Goal: Information Seeking & Learning: Learn about a topic

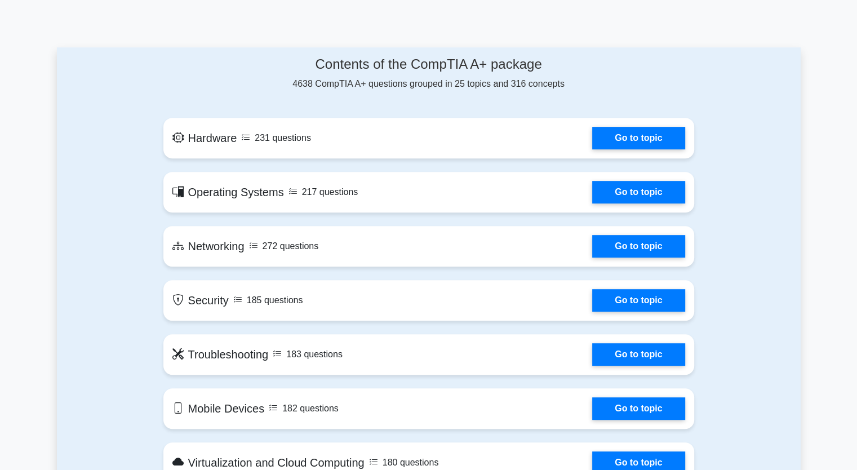
scroll to position [552, 0]
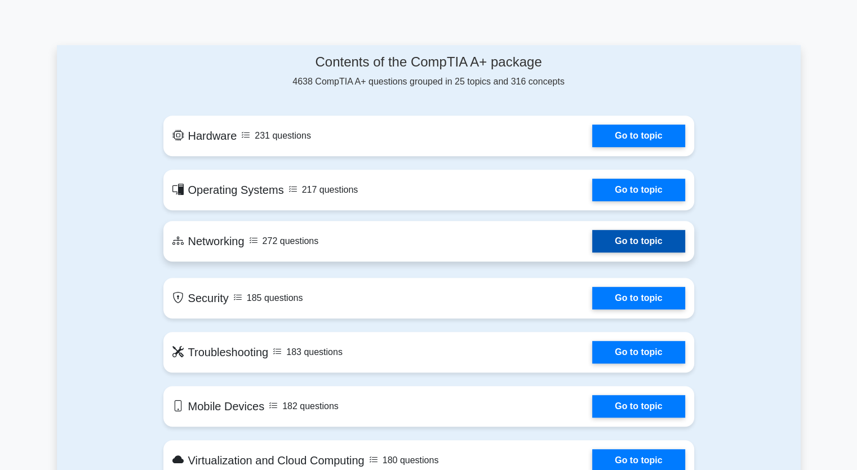
click at [611, 243] on link "Go to topic" at bounding box center [638, 241] width 92 height 23
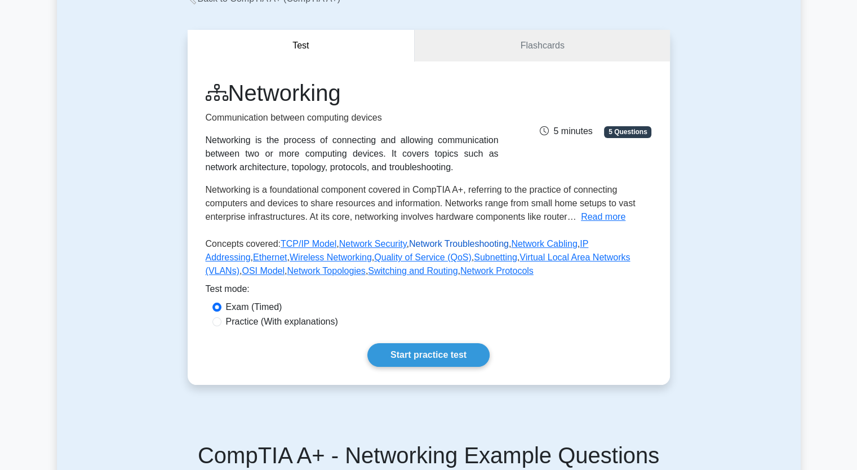
scroll to position [81, 0]
click at [442, 359] on link "Start practice test" at bounding box center [428, 355] width 122 height 24
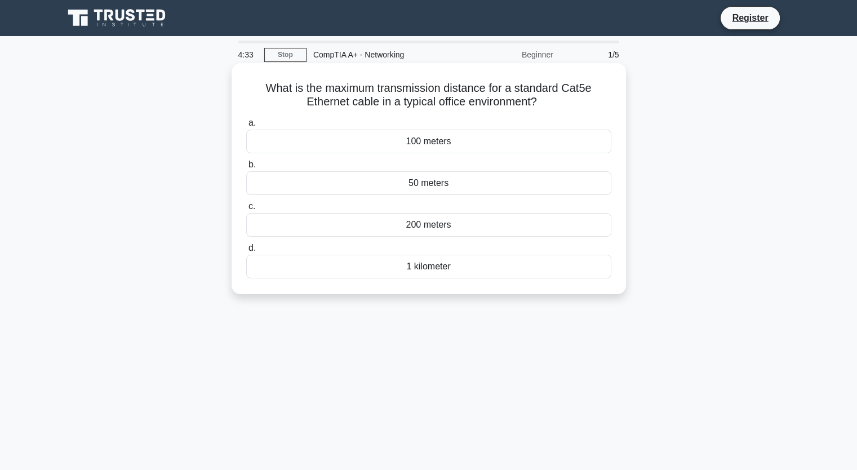
click at [474, 187] on div "50 meters" at bounding box center [428, 183] width 365 height 24
click at [246, 168] on input "b. 50 meters" at bounding box center [246, 164] width 0 height 7
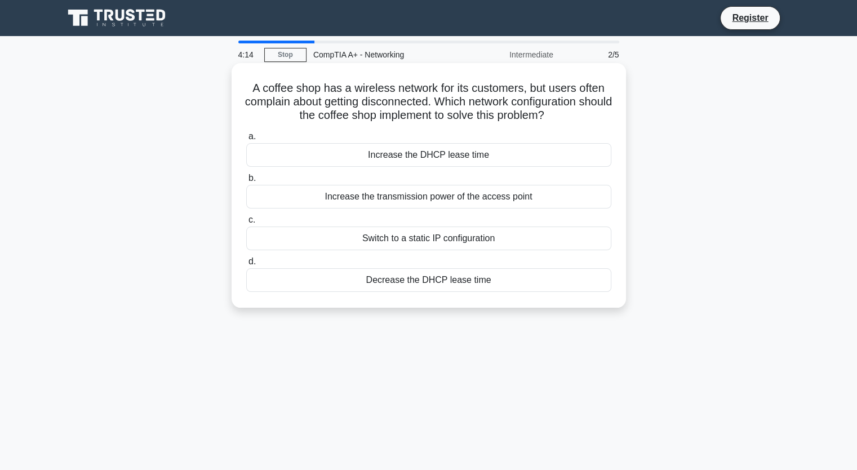
click at [379, 199] on div "Increase the transmission power of the access point" at bounding box center [428, 197] width 365 height 24
click at [246, 182] on input "b. Increase the transmission power of the access point" at bounding box center [246, 178] width 0 height 7
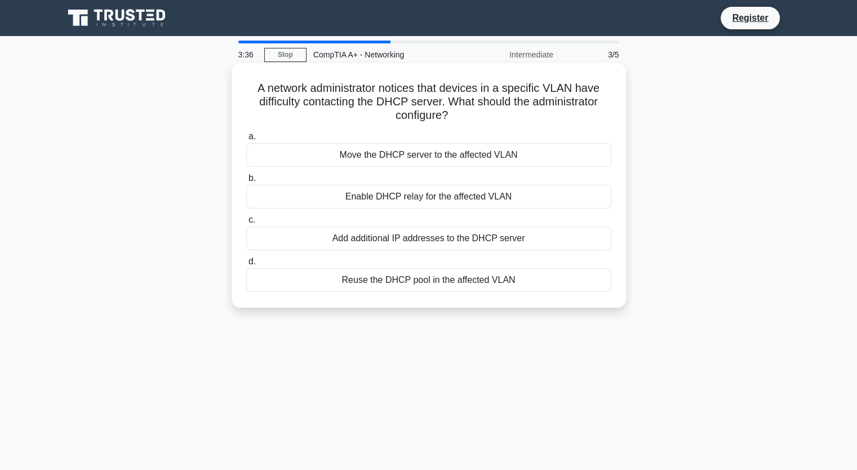
click at [411, 251] on div "a. Move the DHCP server to the affected VLAN b. Enable DHCP relay for the affec…" at bounding box center [428, 210] width 379 height 167
click at [415, 238] on div "Add additional IP addresses to the DHCP server" at bounding box center [428, 239] width 365 height 24
click at [246, 224] on input "c. Add additional IP addresses to the DHCP server" at bounding box center [246, 219] width 0 height 7
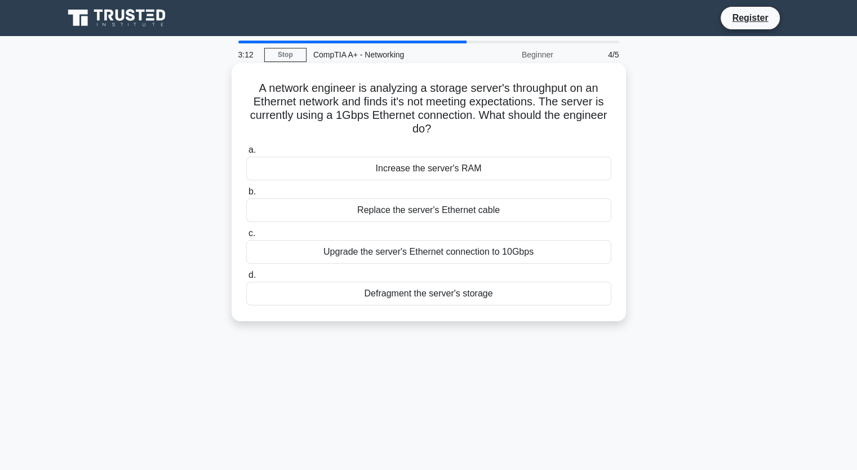
click at [457, 304] on div "Defragment the server's storage" at bounding box center [428, 294] width 365 height 24
click at [246, 279] on input "d. Defragment the server's storage" at bounding box center [246, 275] width 0 height 7
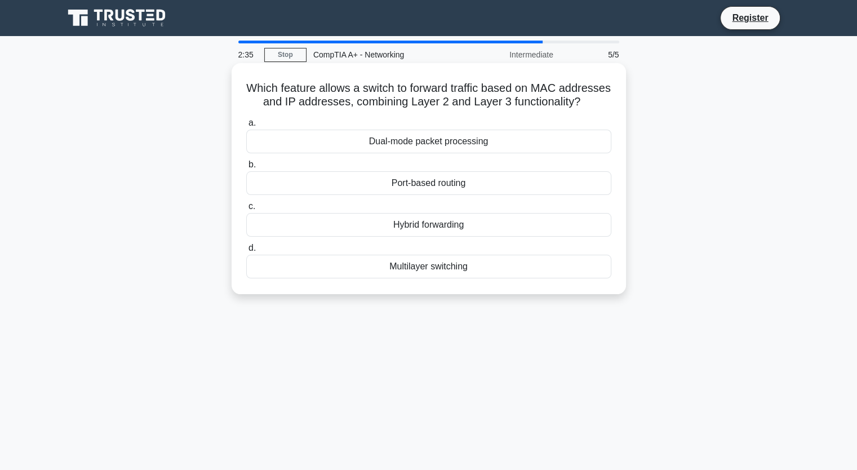
click at [415, 278] on div "Multilayer switching" at bounding box center [428, 267] width 365 height 24
click at [246, 252] on input "d. Multilayer switching" at bounding box center [246, 248] width 0 height 7
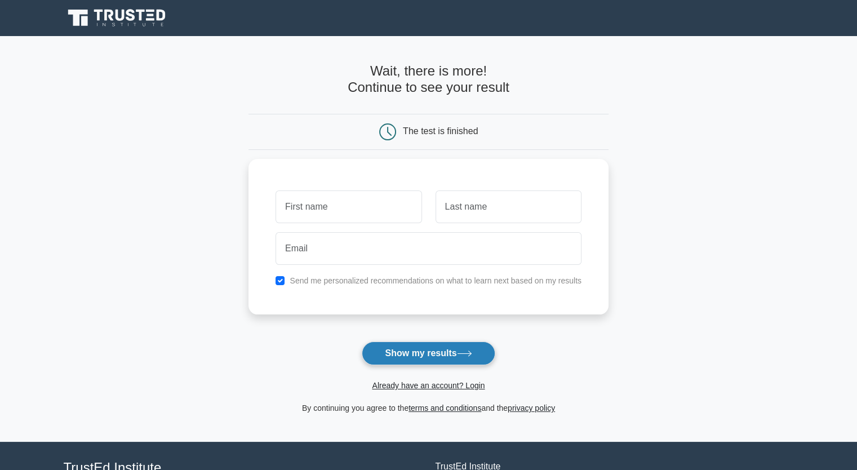
click at [447, 359] on button "Show my results" at bounding box center [428, 353] width 133 height 24
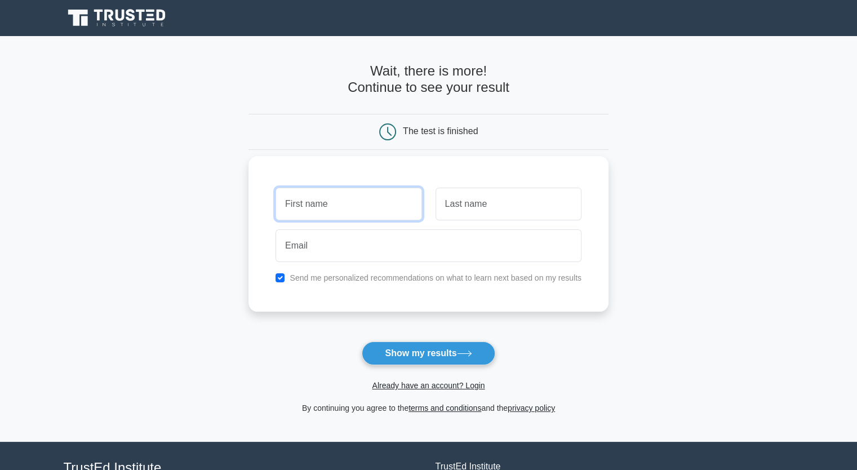
click at [357, 212] on input "text" at bounding box center [349, 204] width 146 height 33
type input "Fahem"
click at [496, 205] on input "text" at bounding box center [509, 204] width 146 height 33
type input "chahd"
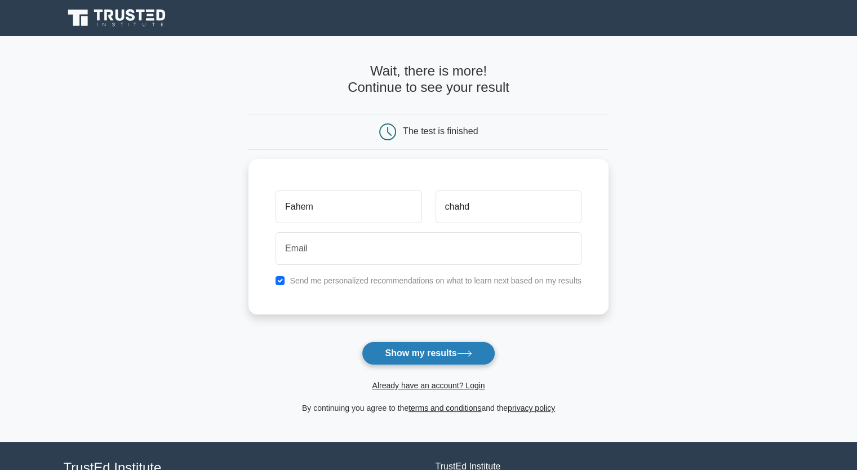
click at [429, 359] on button "Show my results" at bounding box center [428, 353] width 133 height 24
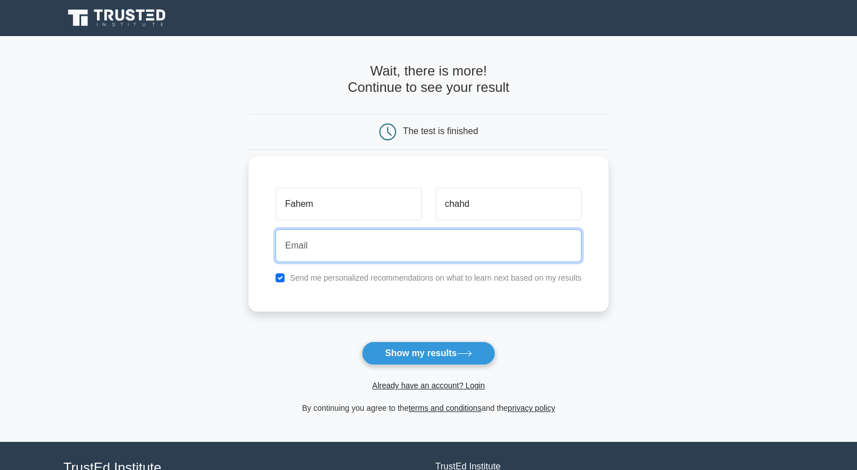
click at [334, 240] on input "email" at bounding box center [429, 245] width 306 height 33
type input "fahemchahd@gmail.com"
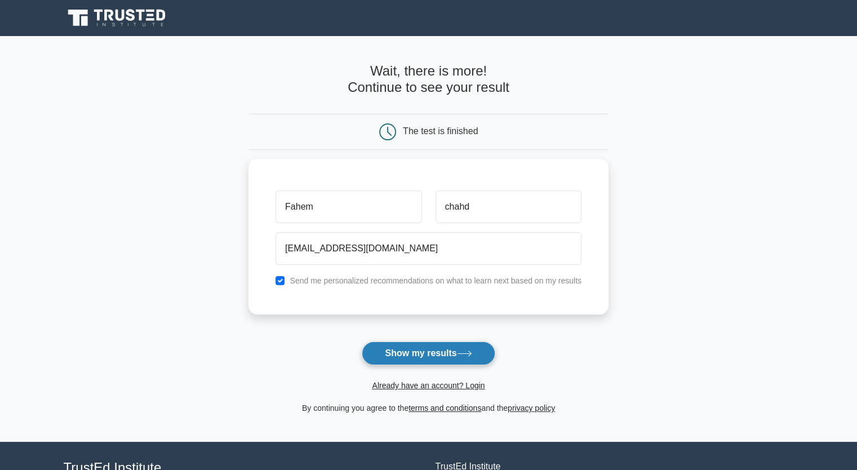
click at [412, 363] on button "Show my results" at bounding box center [428, 353] width 133 height 24
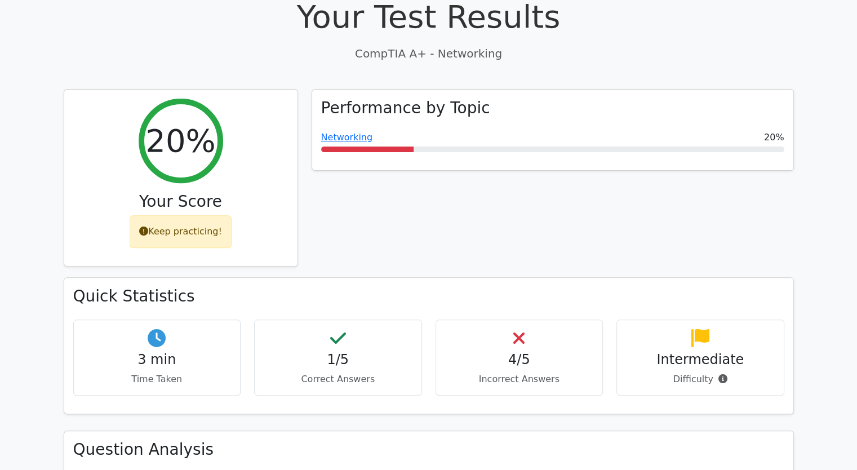
scroll to position [356, 0]
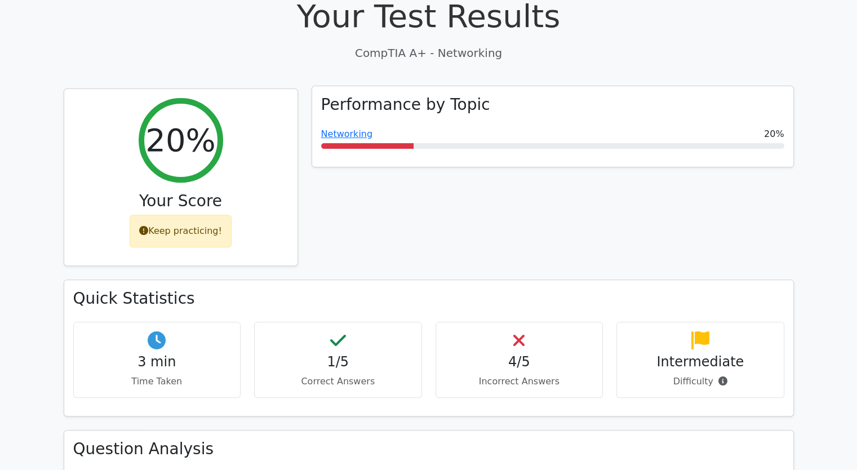
click at [518, 121] on div "Performance by Topic Networking 20%" at bounding box center [552, 126] width 481 height 81
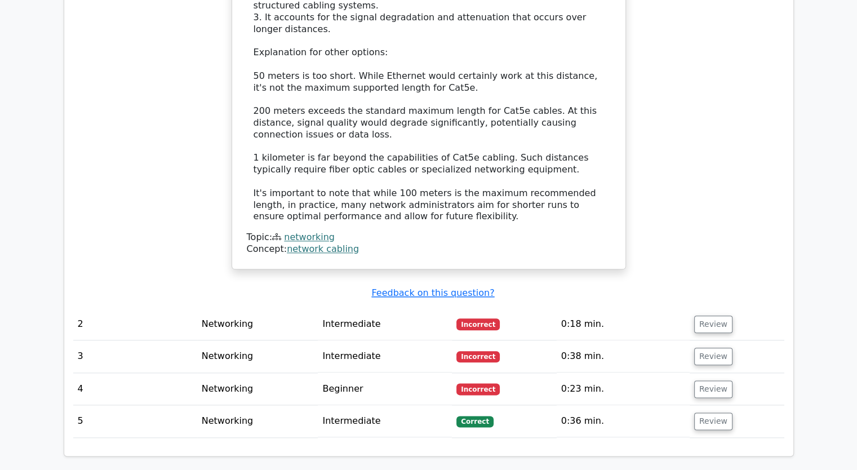
scroll to position [1228, 0]
